Goal: Task Accomplishment & Management: Complete application form

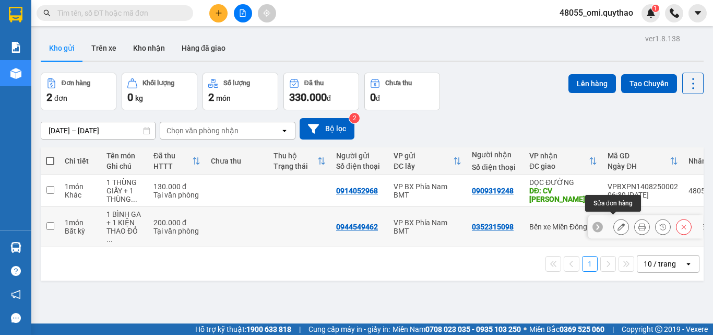
click at [618, 223] on icon at bounding box center [621, 226] width 7 height 7
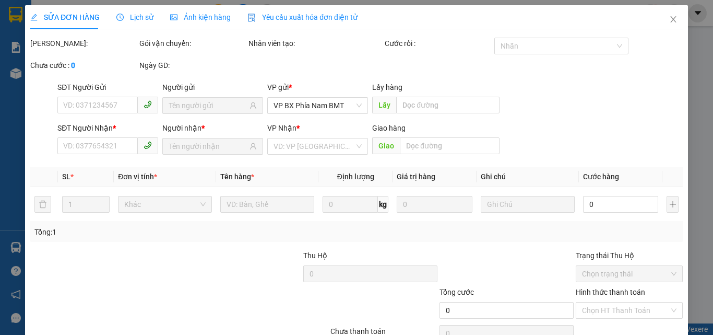
type input "0944549462"
type input "0352315098"
type input "200.000"
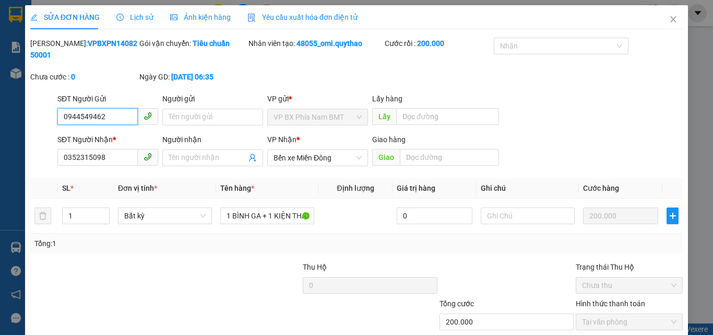
drag, startPoint x: 126, startPoint y: 100, endPoint x: 0, endPoint y: 96, distance: 125.9
click at [0, 96] on div "SỬA ĐƠN HÀNG Lịch sử Ảnh kiện hàng Yêu cầu xuất hóa đơn điện tử Total Paid Fee …" at bounding box center [356, 167] width 713 height 335
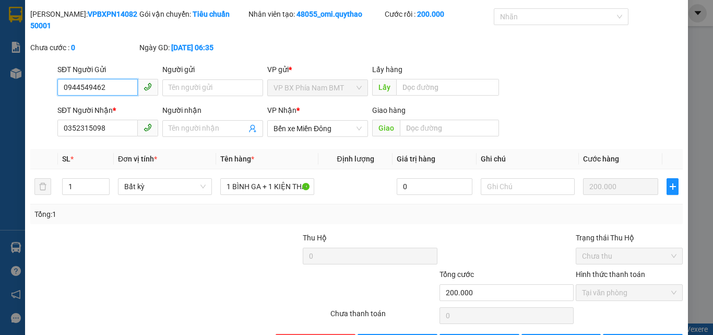
scroll to position [54, 0]
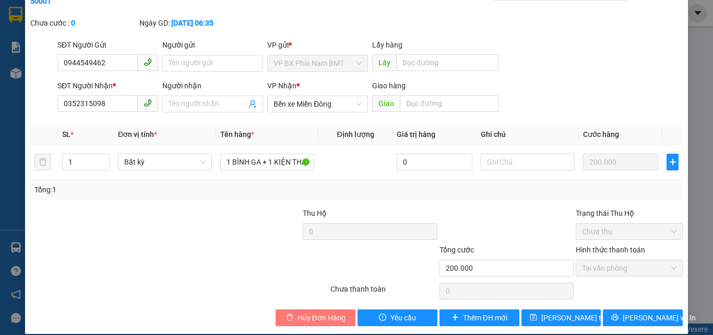
click at [311, 312] on span "Hủy Đơn Hàng" at bounding box center [322, 317] width 48 height 11
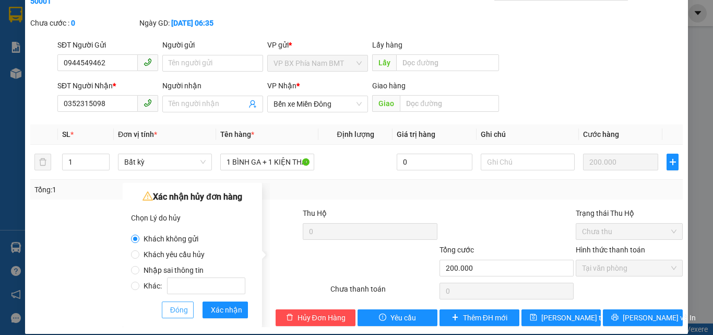
drag, startPoint x: 158, startPoint y: 313, endPoint x: 168, endPoint y: 312, distance: 9.5
click at [160, 313] on div at bounding box center [146, 309] width 31 height 17
click at [175, 309] on span "Đóng" at bounding box center [179, 309] width 18 height 11
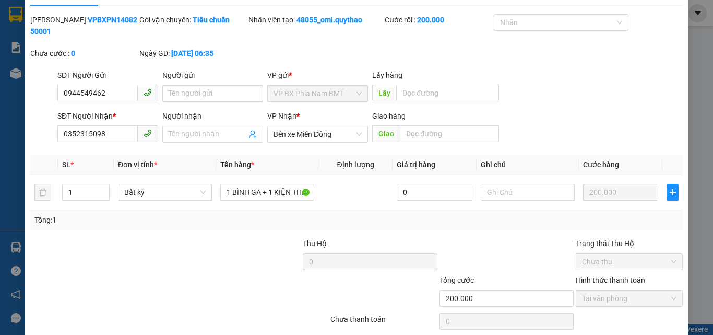
scroll to position [0, 0]
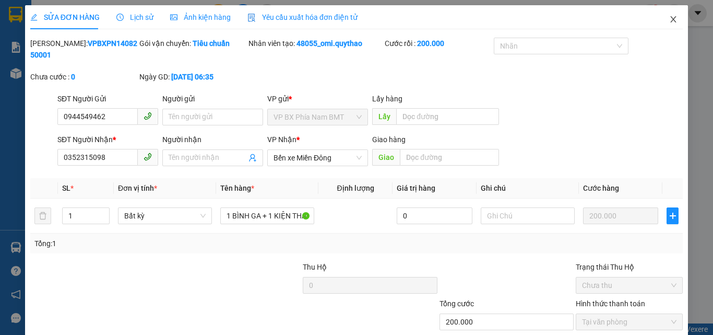
click at [660, 16] on span "Close" at bounding box center [673, 19] width 29 height 29
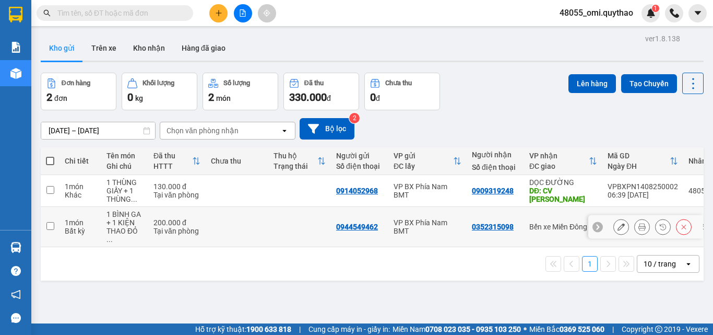
click at [618, 223] on icon at bounding box center [621, 226] width 7 height 7
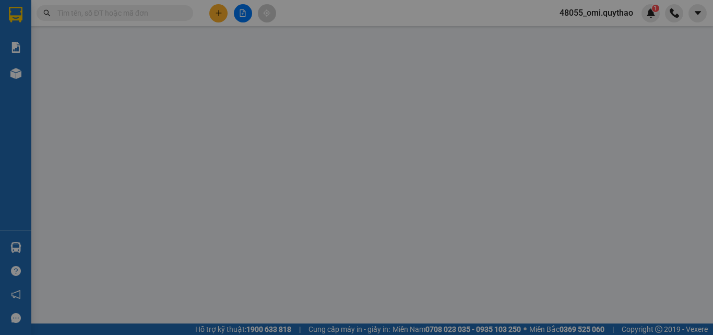
type input "0944549462"
type input "0352315098"
type input "200.000"
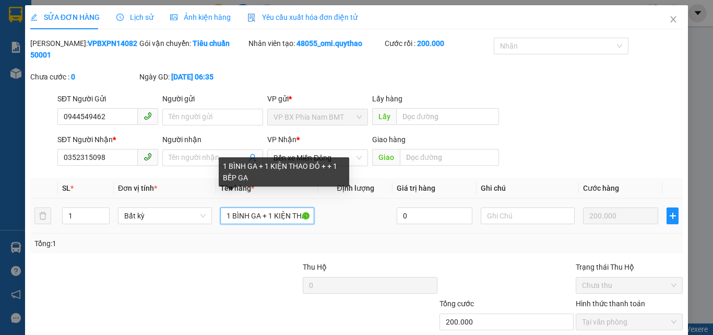
scroll to position [0, 66]
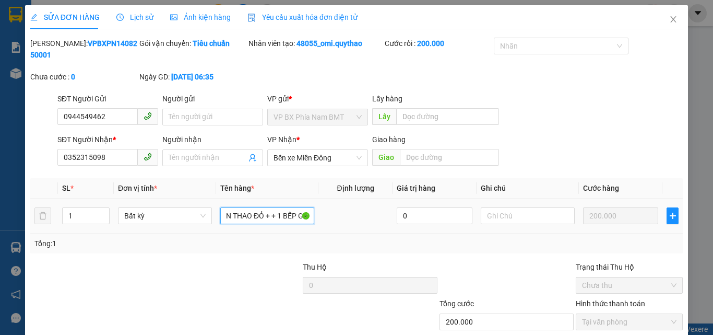
drag, startPoint x: 263, startPoint y: 202, endPoint x: 347, endPoint y: 206, distance: 83.6
click at [347, 206] on tr "1 Bất kỳ 1 BÌNH GA + 1 KIỆN THAO ĐỎ + + 1 BẾP GA 0 200.000" at bounding box center [356, 215] width 653 height 35
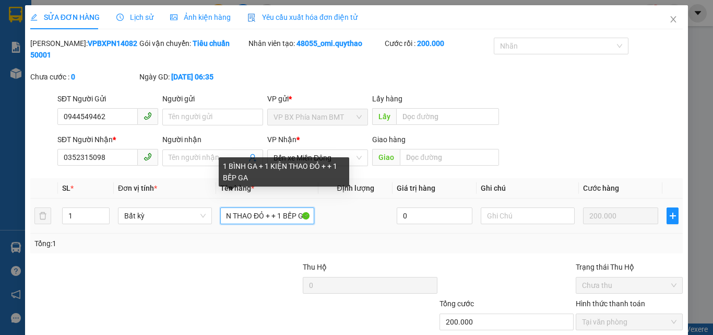
click at [243, 207] on input "1 BÌNH GA + 1 KIỆN THAO ĐỎ + + 1 BẾP GA" at bounding box center [267, 215] width 94 height 17
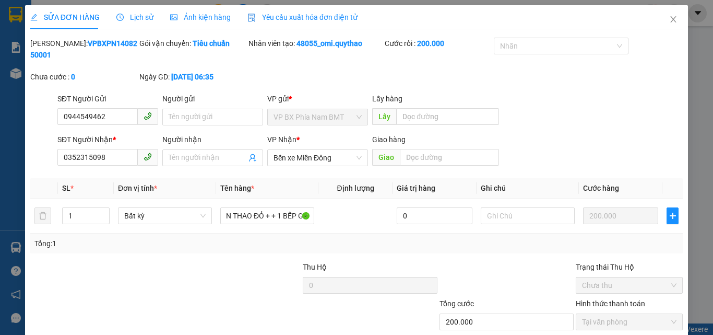
scroll to position [0, 0]
click at [366, 238] on div "Tổng: 1" at bounding box center [356, 243] width 644 height 11
drag, startPoint x: 109, startPoint y: 106, endPoint x: 58, endPoint y: 96, distance: 51.1
click at [58, 96] on div "SĐT Người Gửi 0944549462 0944549462" at bounding box center [107, 111] width 101 height 37
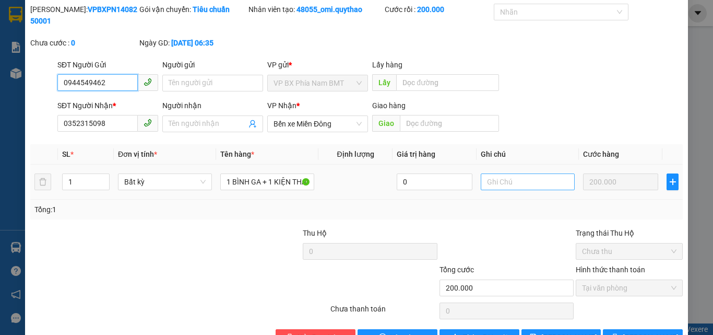
scroll to position [54, 0]
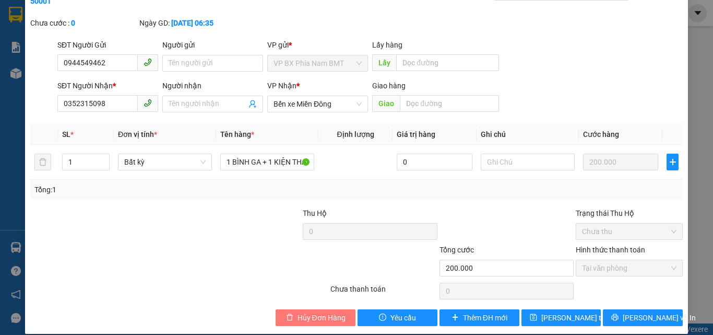
click at [322, 312] on span "Hủy Đơn Hàng" at bounding box center [322, 317] width 48 height 11
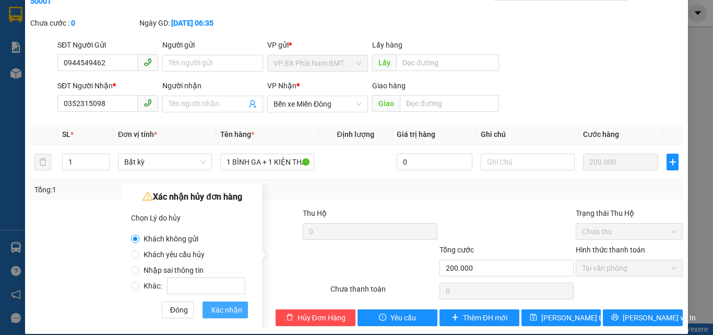
click at [225, 311] on span "Xác nhận" at bounding box center [226, 309] width 31 height 11
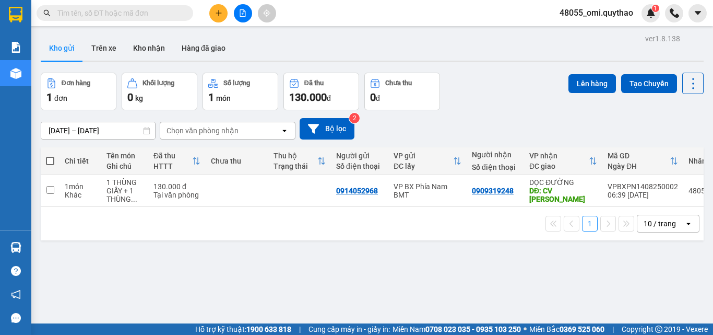
click at [218, 13] on icon "plus" at bounding box center [218, 12] width 7 height 7
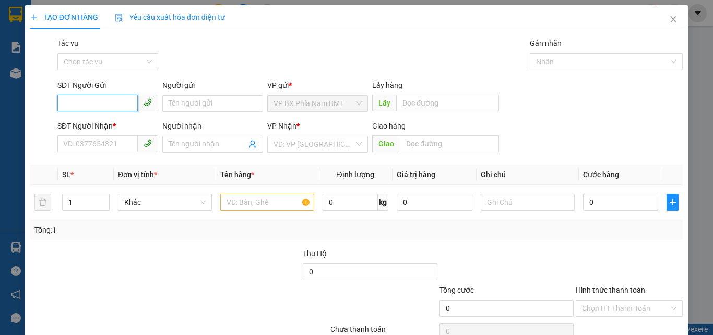
paste input "0944549462"
type input "0944549462"
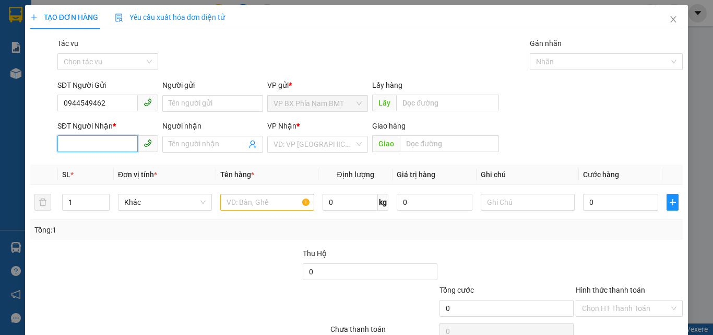
click at [102, 141] on input "SĐT Người Nhận *" at bounding box center [97, 143] width 80 height 17
type input "0352315098"
click at [335, 145] on input "search" at bounding box center [314, 144] width 81 height 16
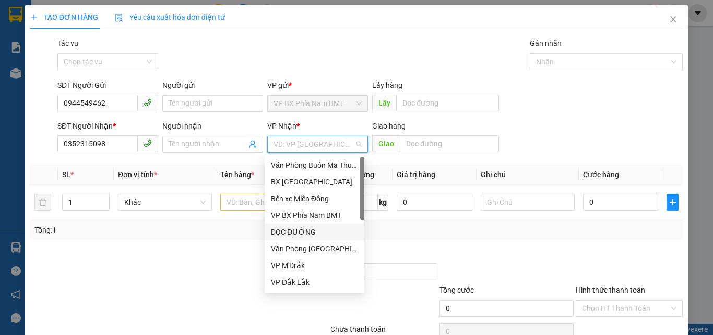
click at [294, 234] on div "DỌC ĐƯỜNG" at bounding box center [314, 231] width 87 height 11
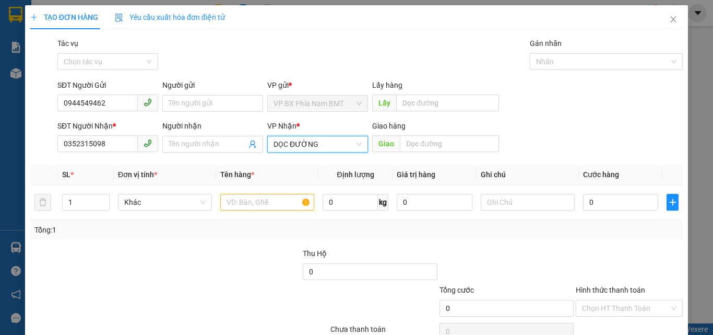
click at [347, 152] on div "DỌC ĐƯỜNG" at bounding box center [317, 144] width 101 height 17
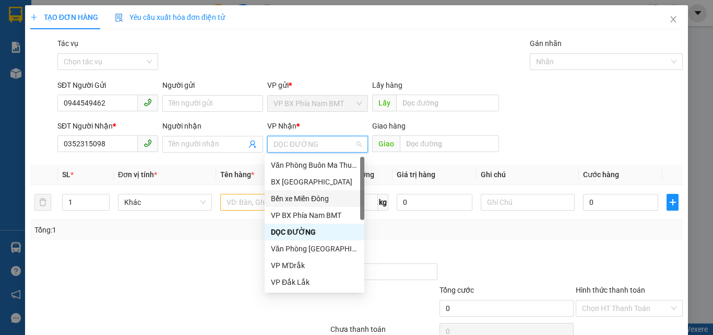
click at [322, 195] on div "Bến xe Miền Đông" at bounding box center [314, 198] width 87 height 11
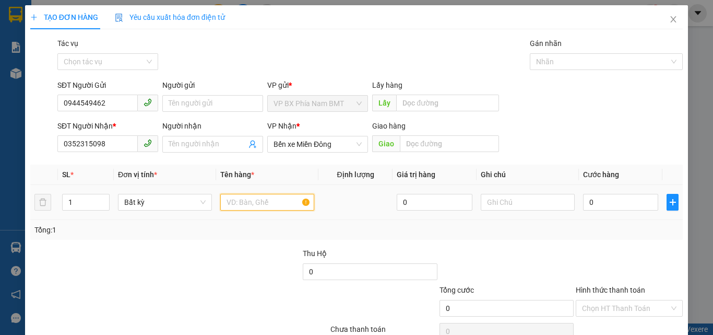
click at [265, 208] on input "text" at bounding box center [267, 202] width 94 height 17
type input "1 KIỆN THAO ĐỎ + 1 BẾP GA"
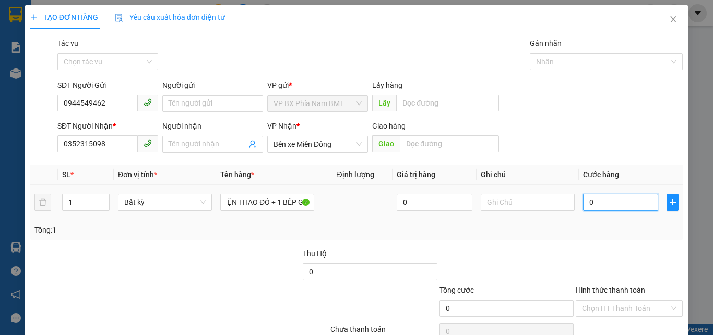
scroll to position [0, 0]
click at [598, 200] on input "0" at bounding box center [620, 202] width 75 height 17
type input "1"
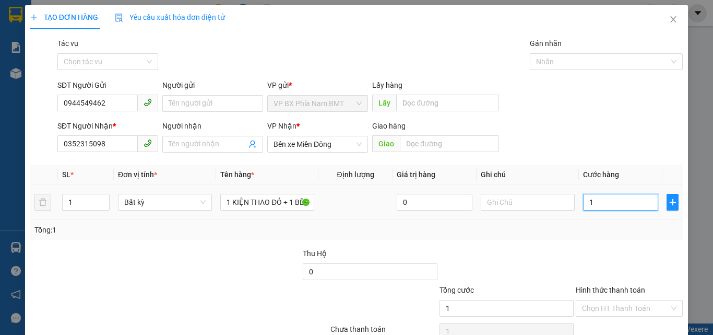
type input "12"
type input "120"
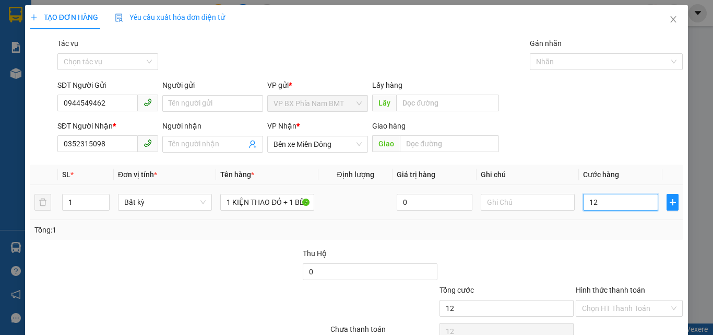
type input "120"
type input "12"
type input "1"
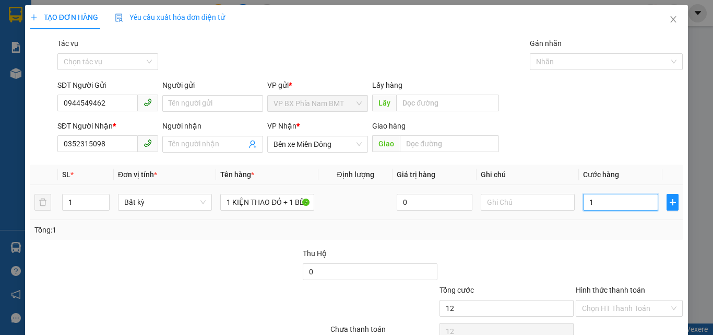
type input "1"
type input "14"
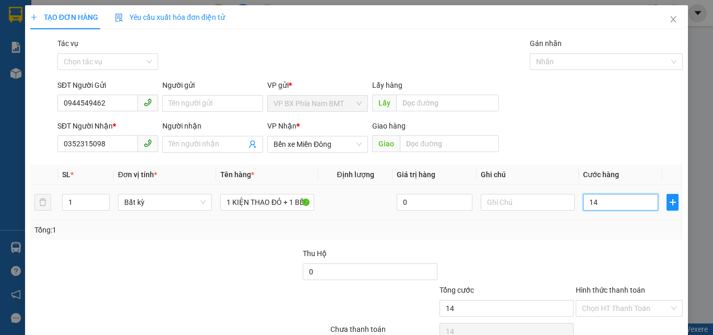
type input "140"
type input "1.400"
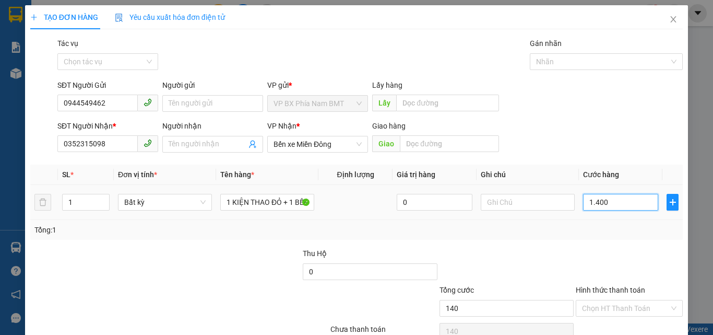
type input "1.400"
type input "14.000"
type input "140.000"
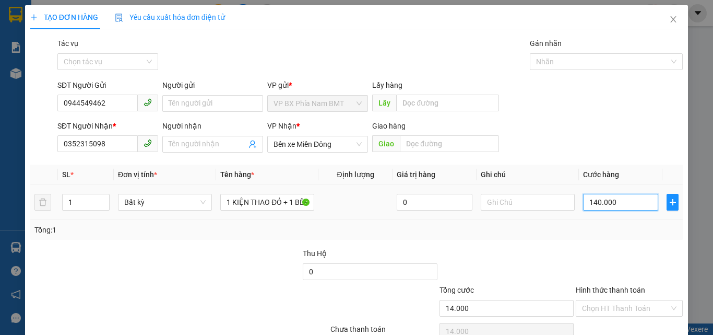
type input "140.000"
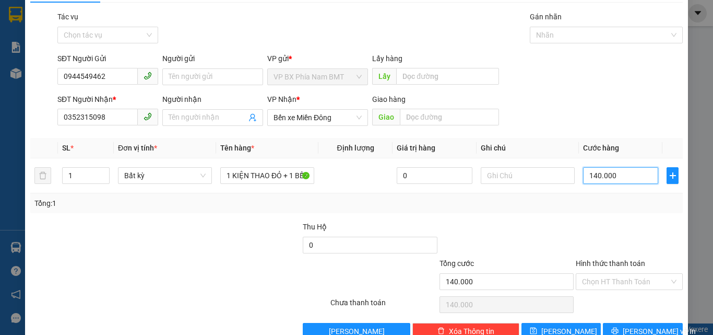
scroll to position [52, 0]
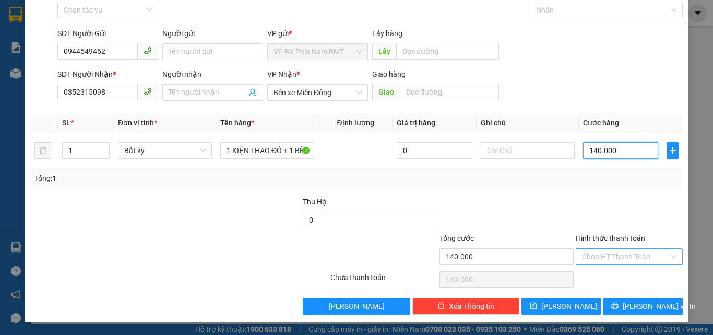
type input "140.000"
click at [601, 257] on input "Hình thức thanh toán" at bounding box center [625, 257] width 87 height 16
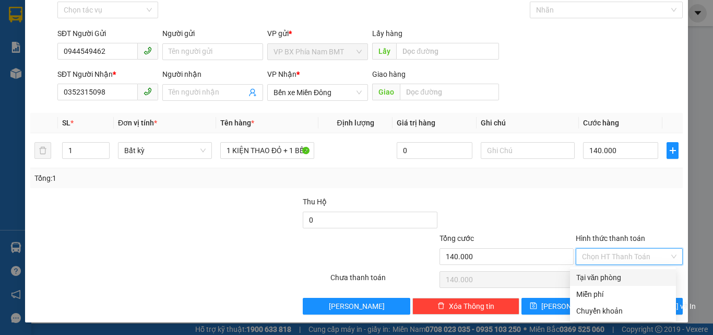
drag, startPoint x: 603, startPoint y: 264, endPoint x: 588, endPoint y: 278, distance: 20.3
click at [603, 266] on div "Hình thức thanh toán Chọn HT Thanh Toán" at bounding box center [629, 250] width 107 height 37
click at [588, 278] on div "Tại văn phòng" at bounding box center [622, 277] width 93 height 11
type input "0"
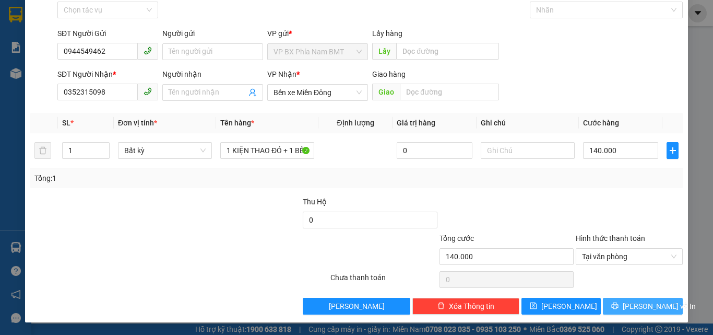
click at [625, 308] on button "[PERSON_NAME] và In" at bounding box center [643, 306] width 80 height 17
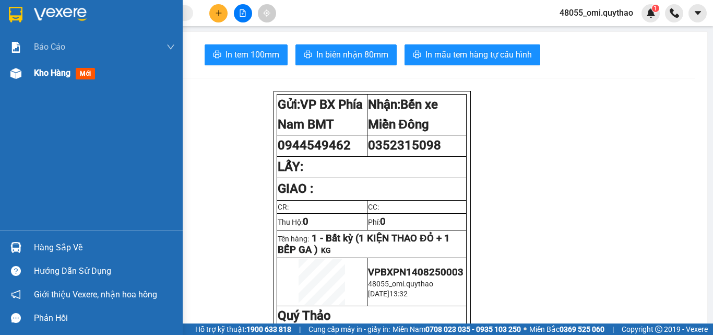
click at [48, 82] on div "Kho hàng mới" at bounding box center [104, 73] width 141 height 26
